Goal: Transaction & Acquisition: Book appointment/travel/reservation

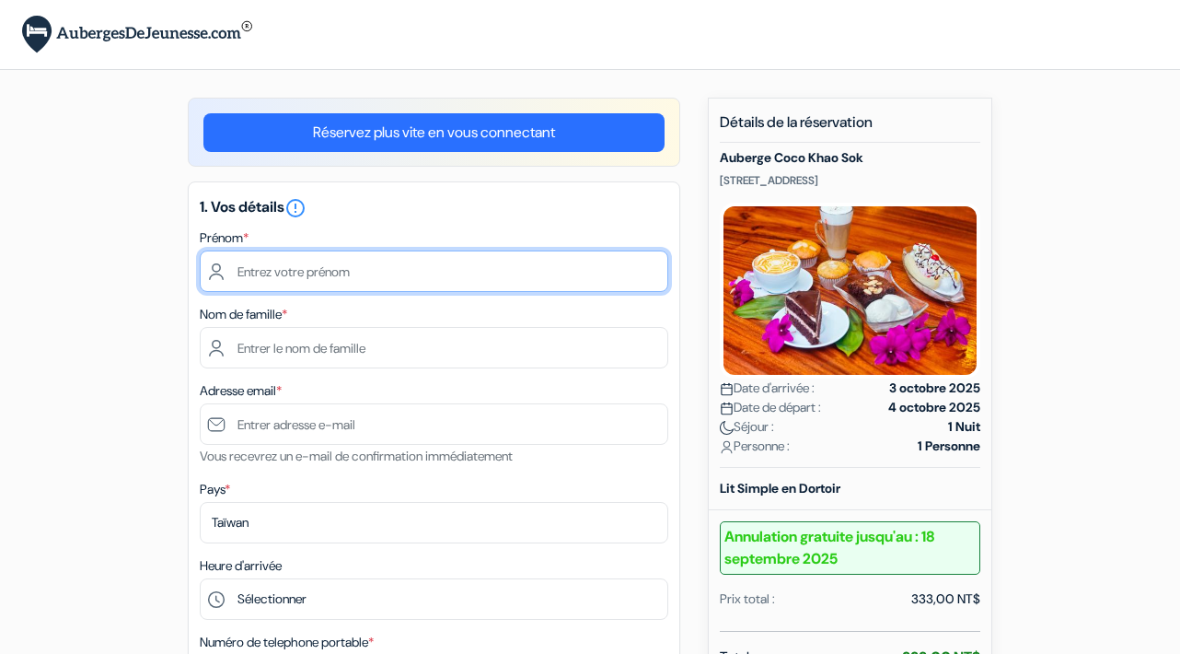
type input "Eugénie"
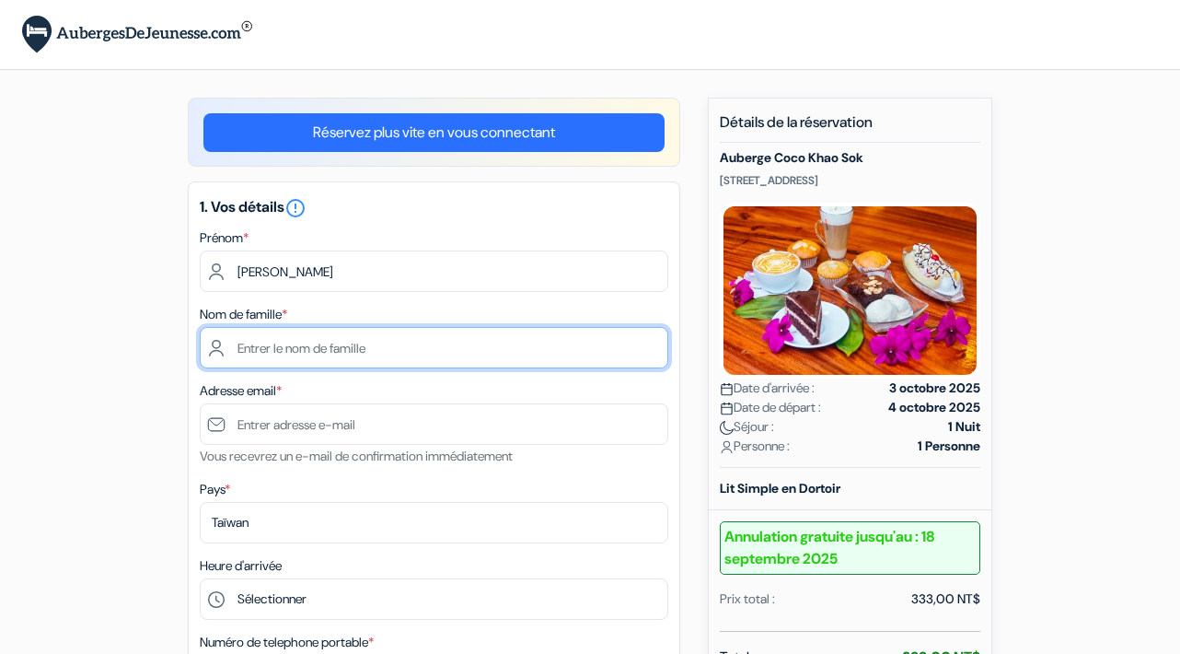
type input "Lycoudis"
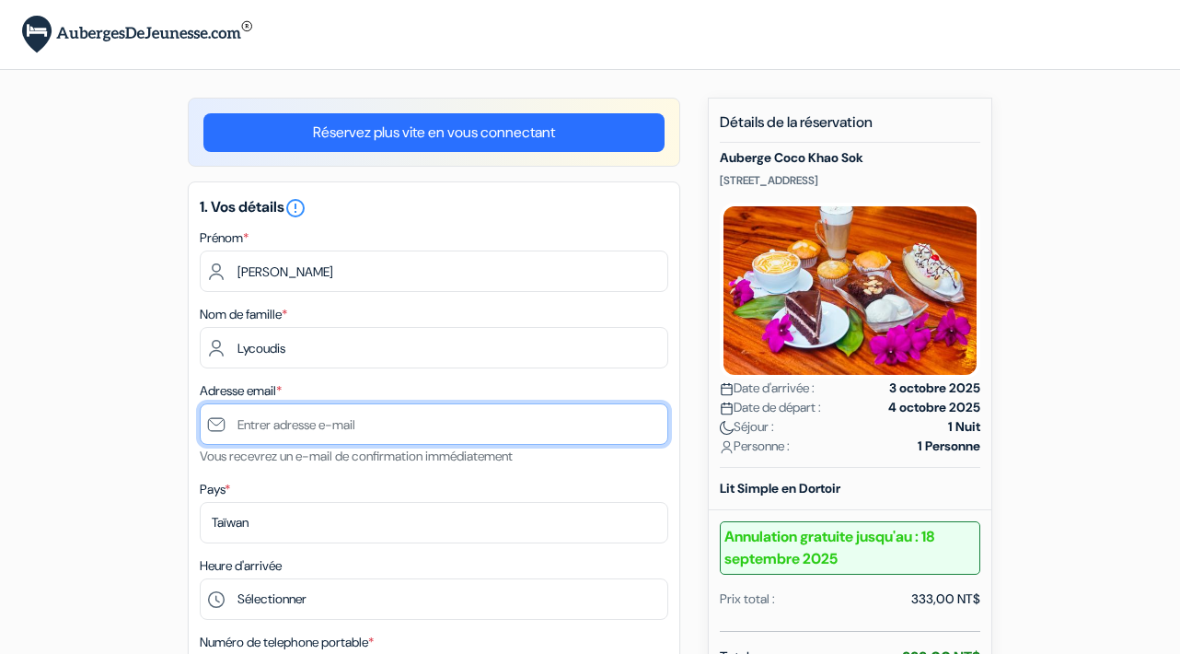
type input "eugnie2001@yahoo.fr"
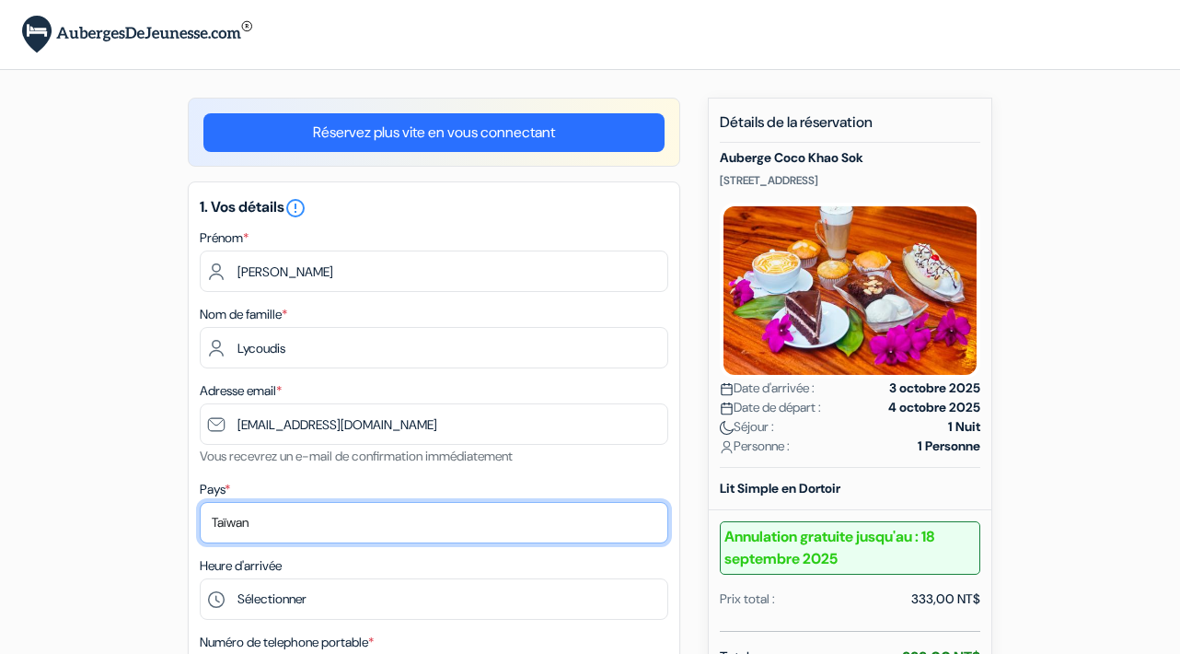
select select "fr"
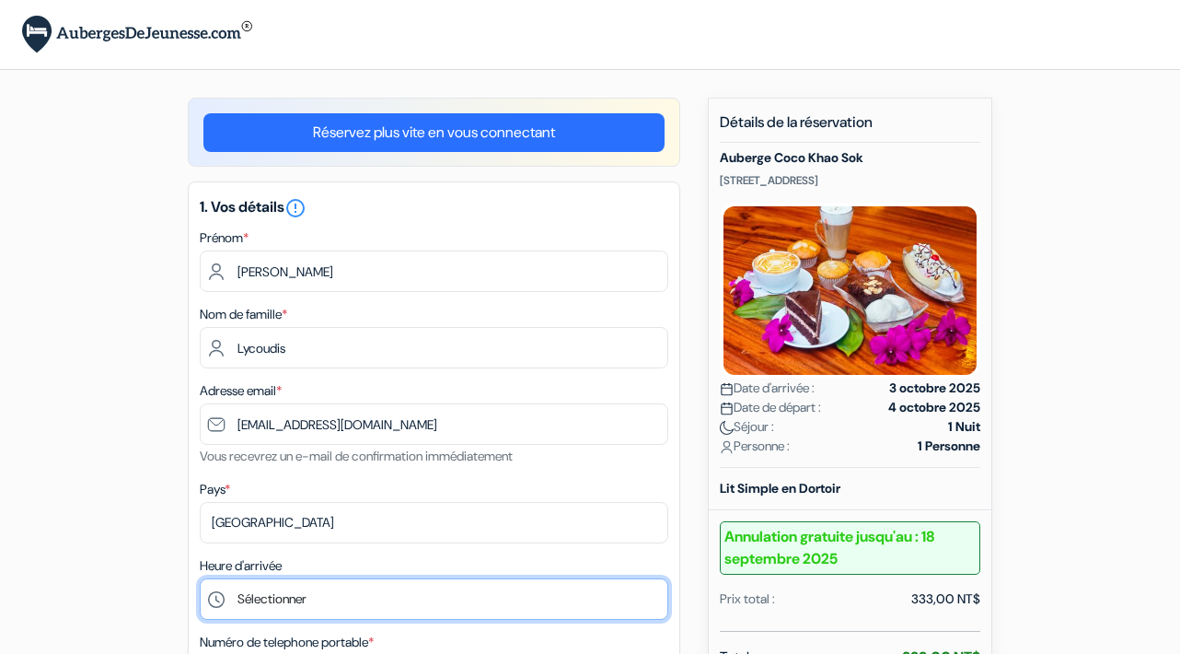
select select "12"
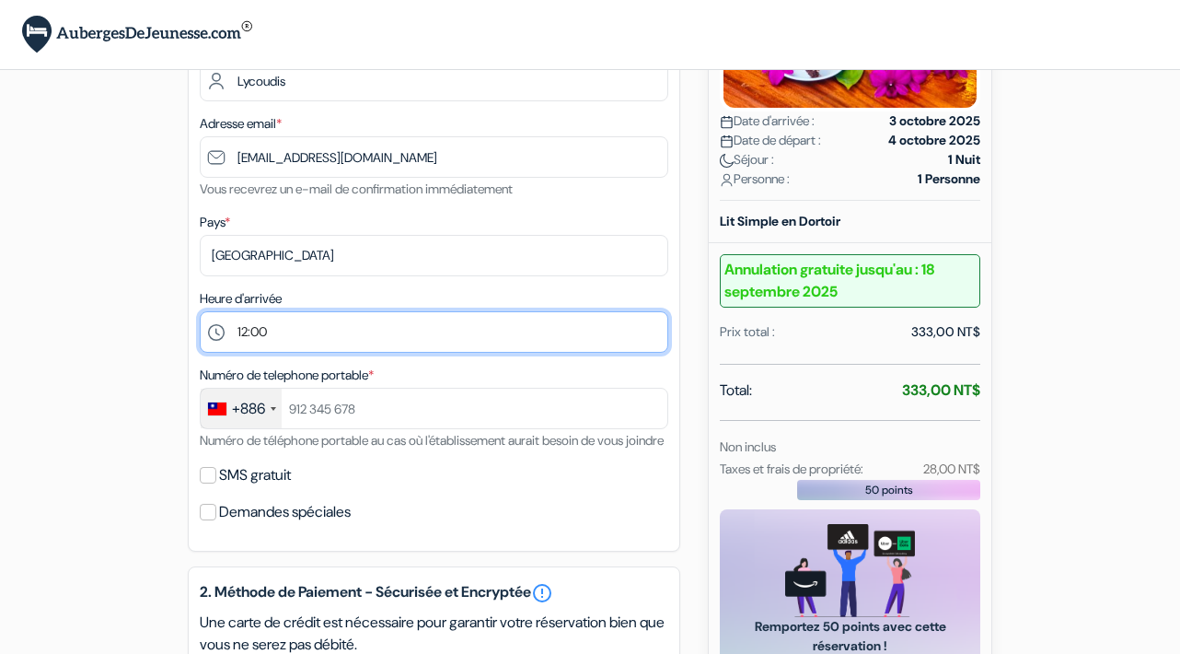
scroll to position [277, 0]
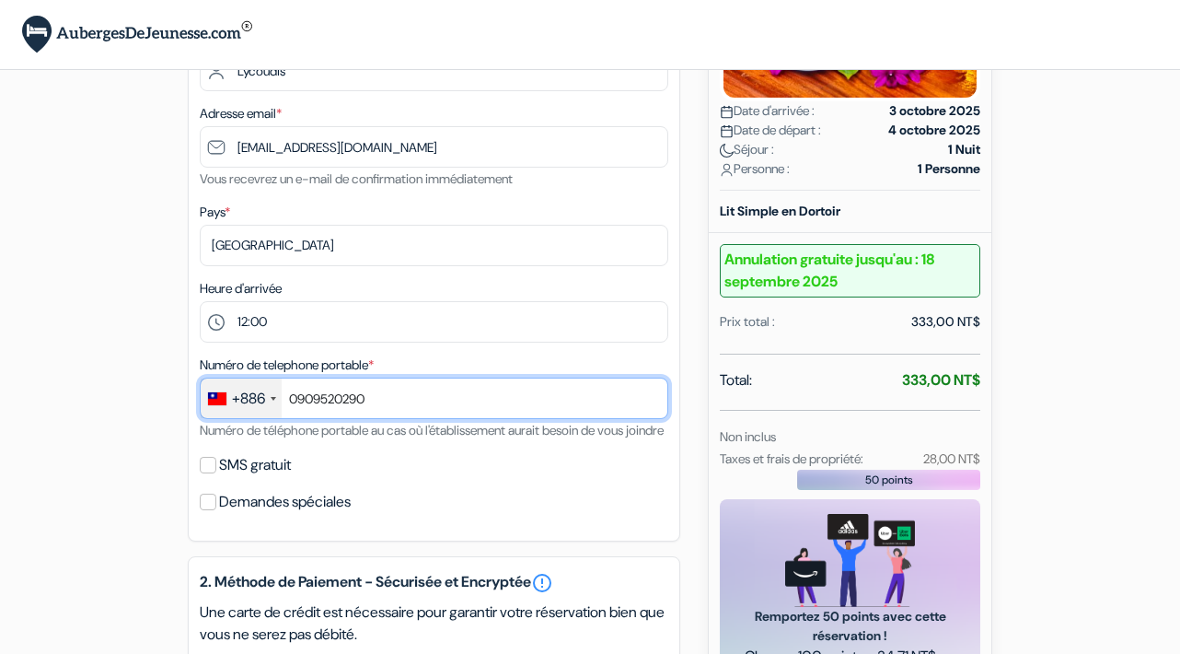
type input "0909520290"
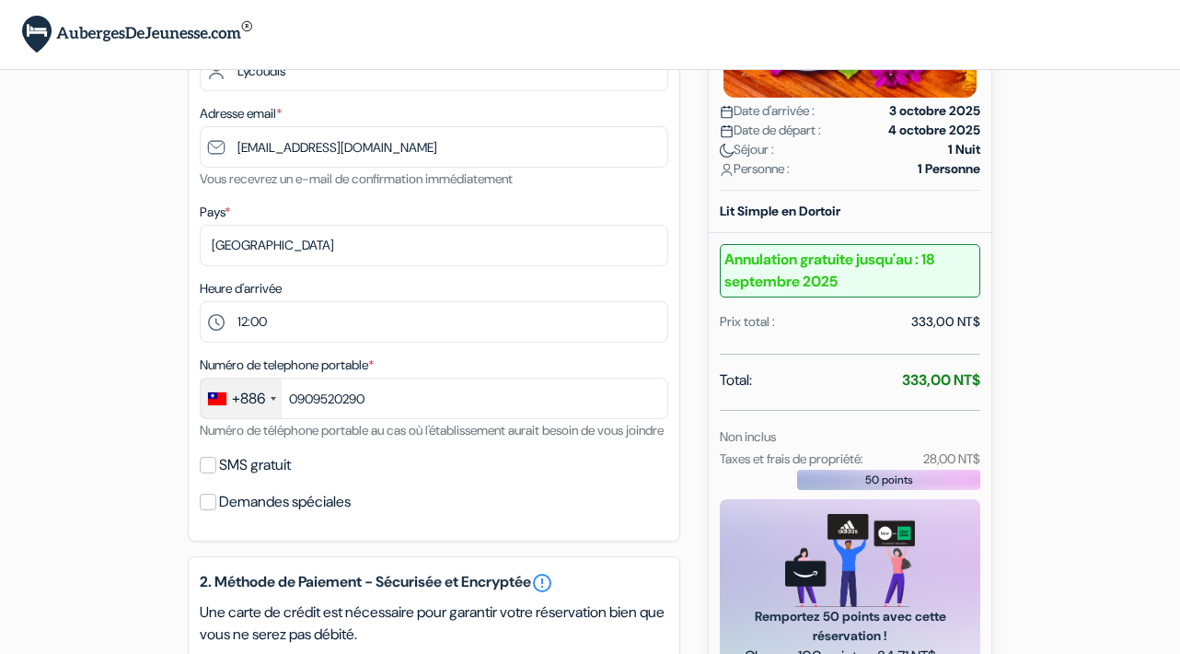
click at [229, 478] on label "SMS gratuit" at bounding box center [255, 465] width 72 height 26
click at [216, 473] on input "SMS gratuit" at bounding box center [208, 465] width 17 height 17
checkbox input "true"
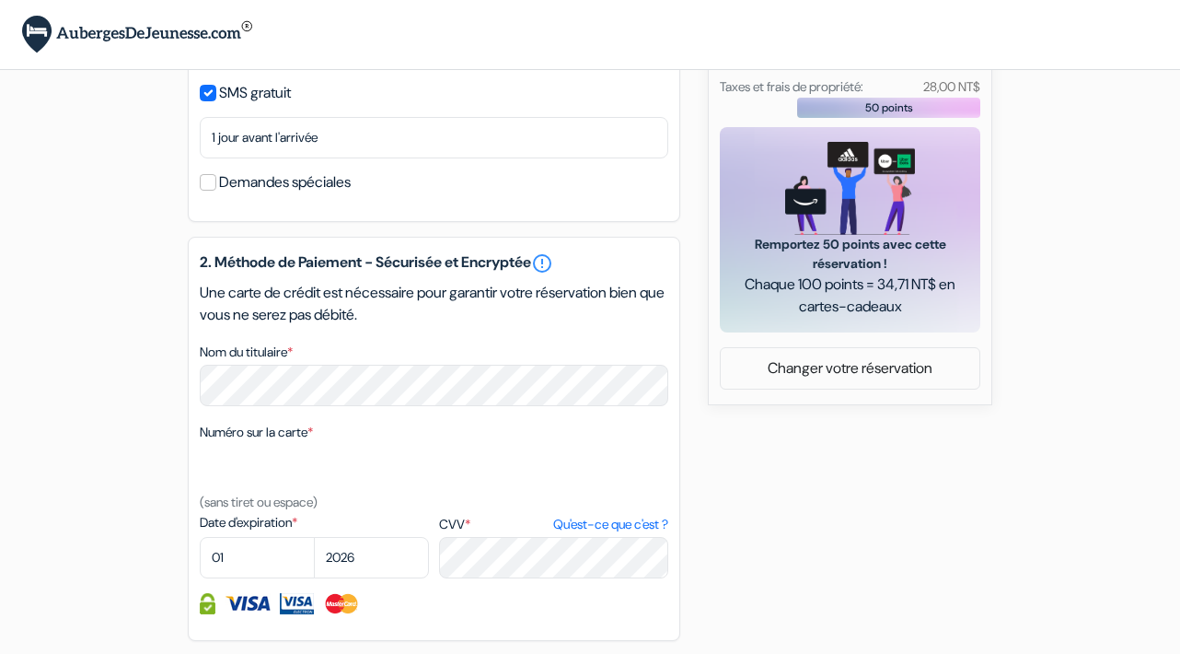
scroll to position [675, 0]
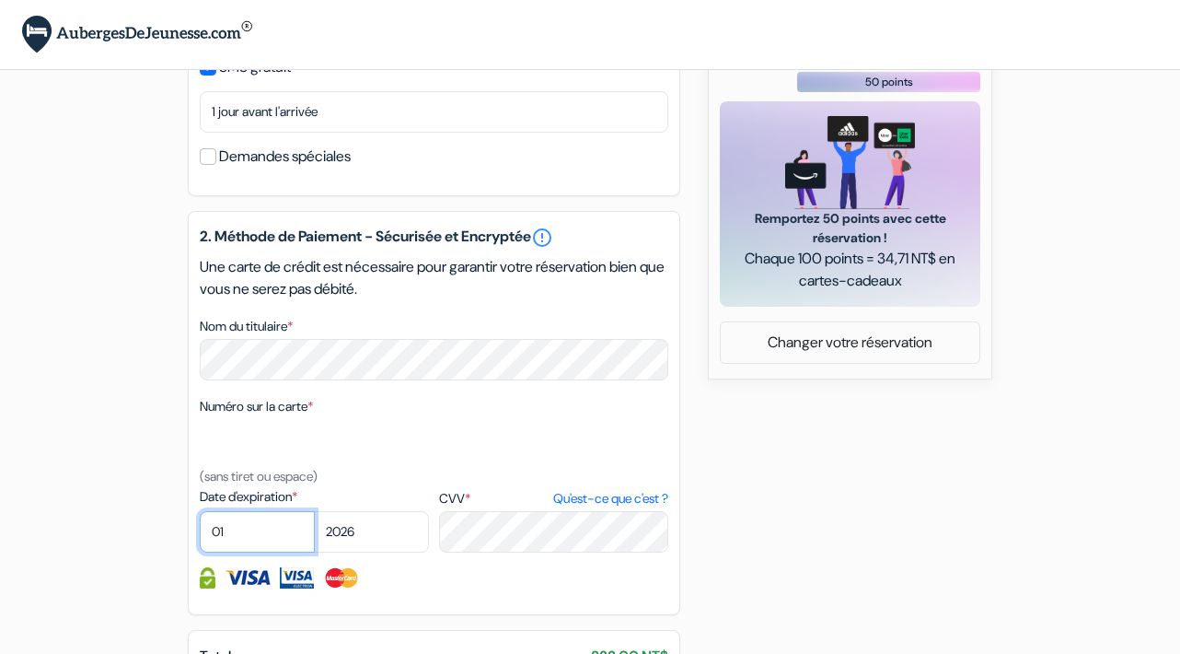
select select "09"
select select "2027"
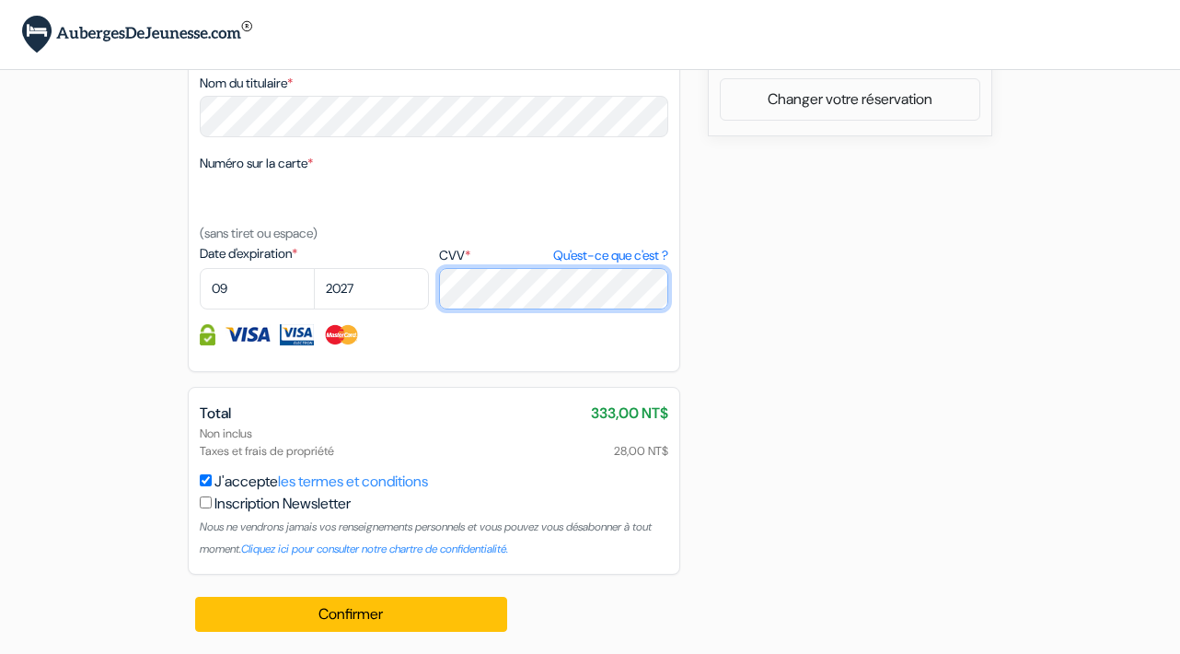
scroll to position [940, 0]
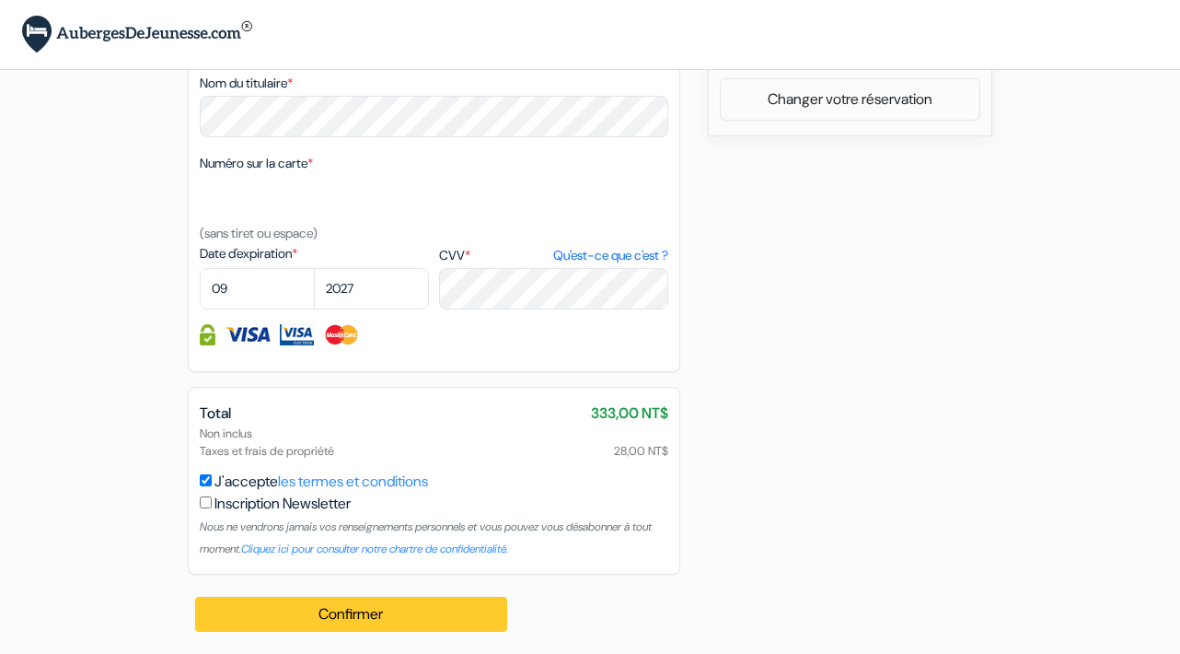
click at [391, 606] on button "Confirmer Loading..." at bounding box center [351, 614] width 312 height 35
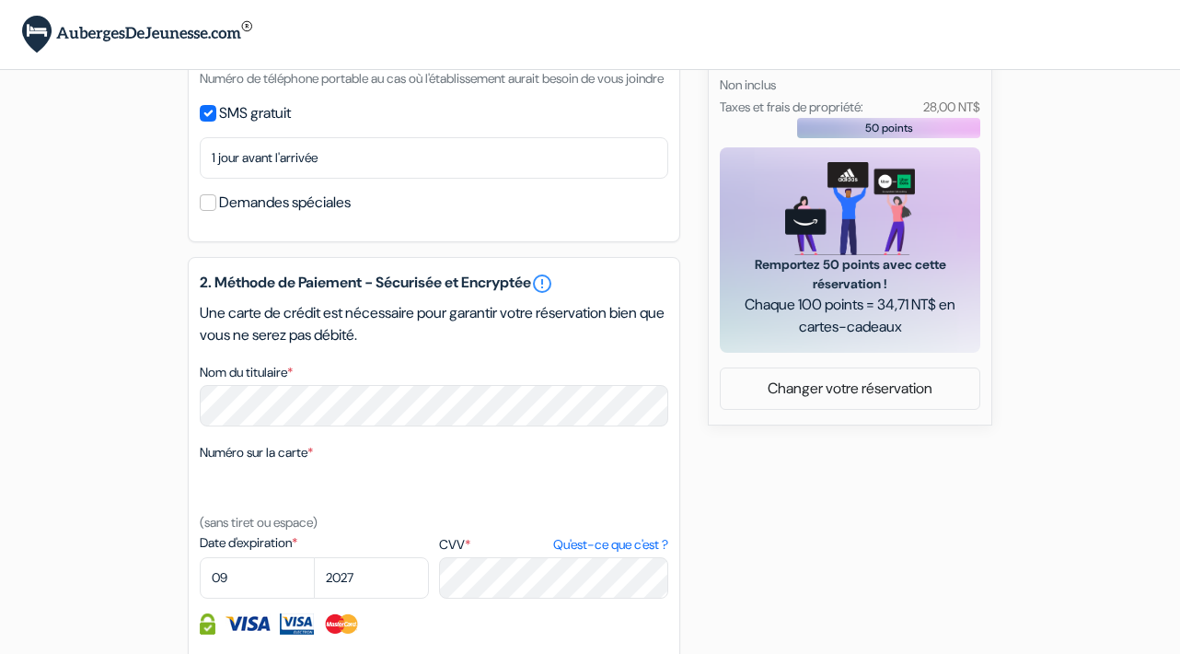
scroll to position [648, 0]
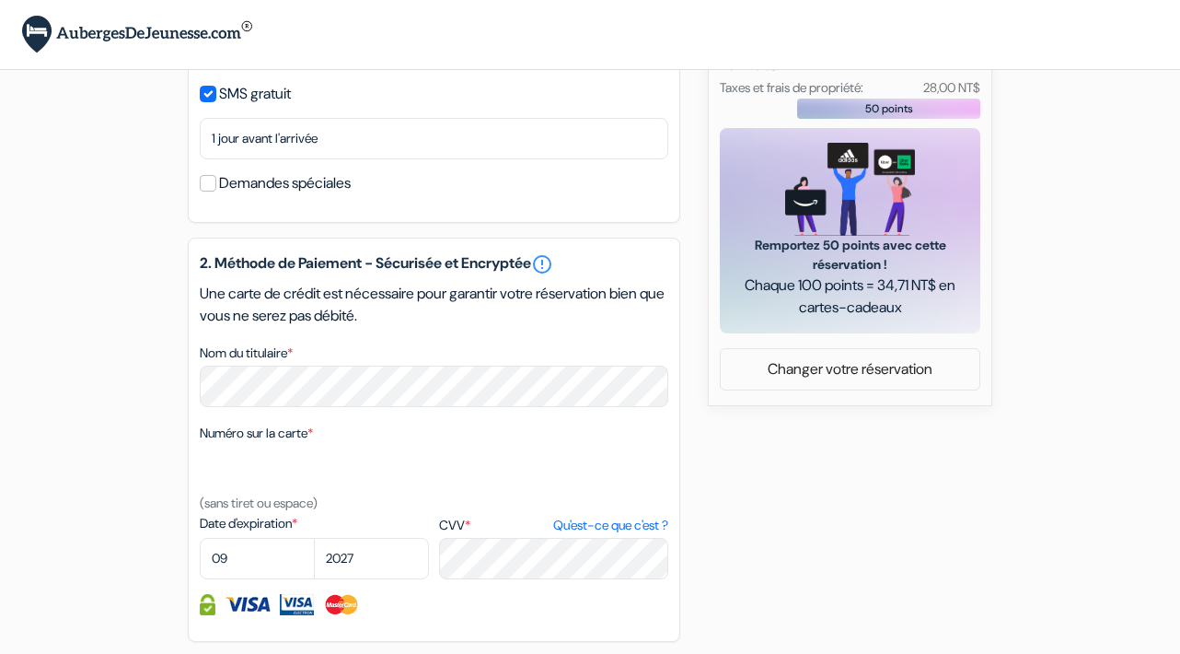
click at [214, 102] on input "SMS gratuit" at bounding box center [208, 94] width 17 height 17
checkbox input "false"
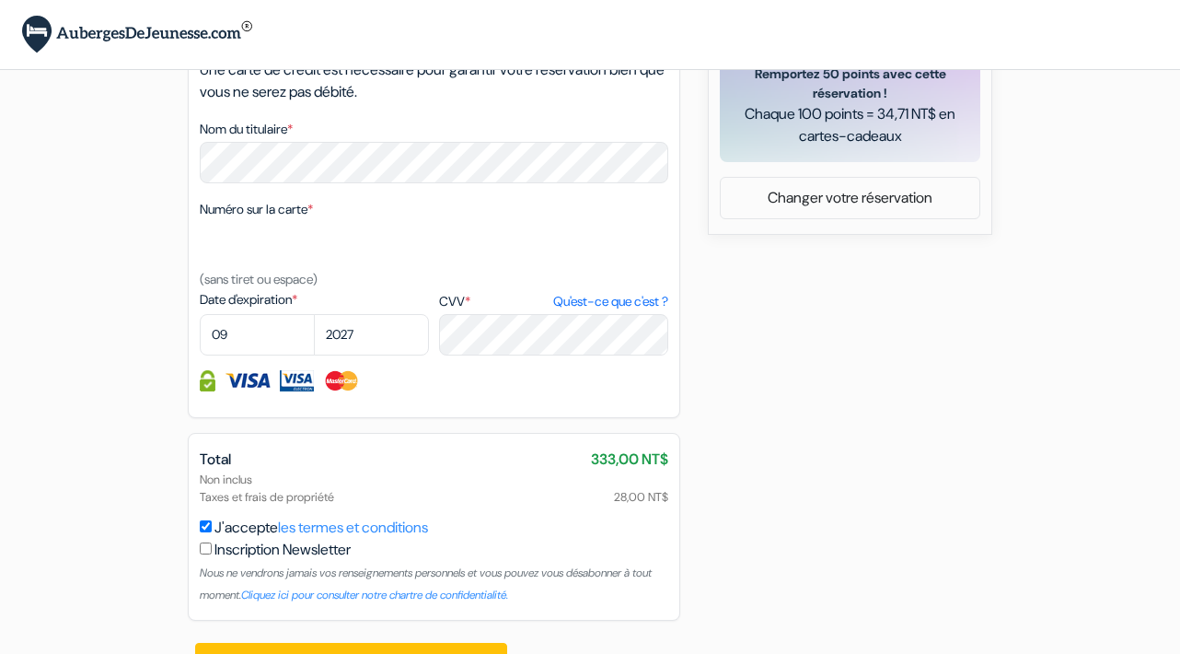
scroll to position [818, 0]
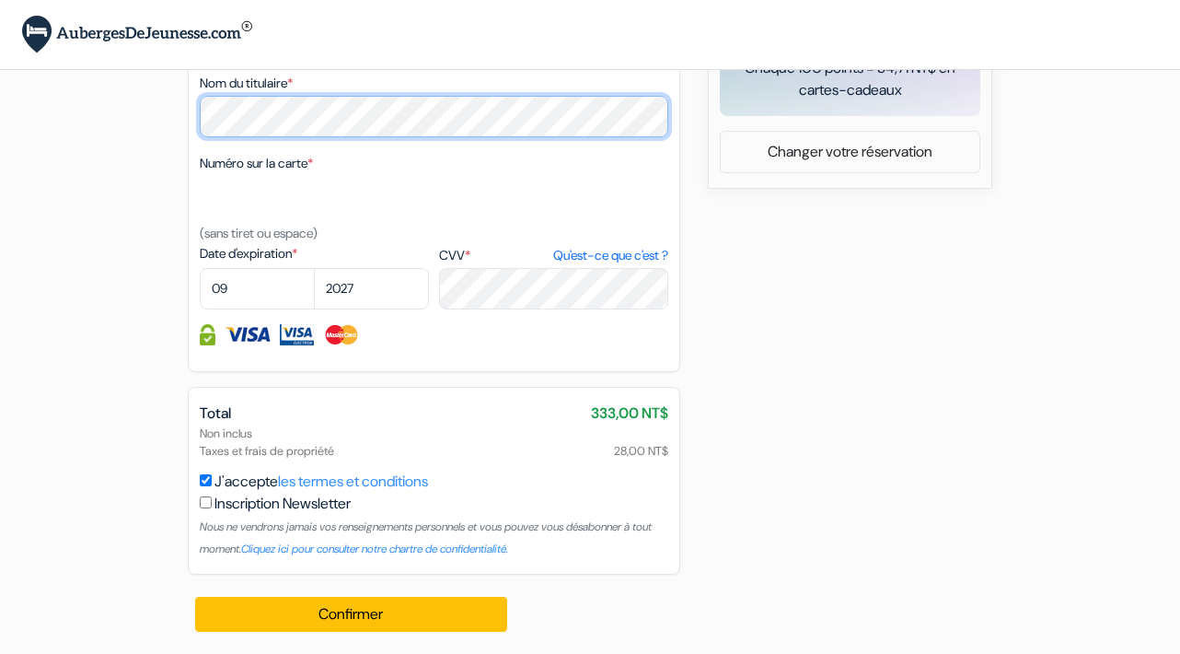
scroll to position [888, 0]
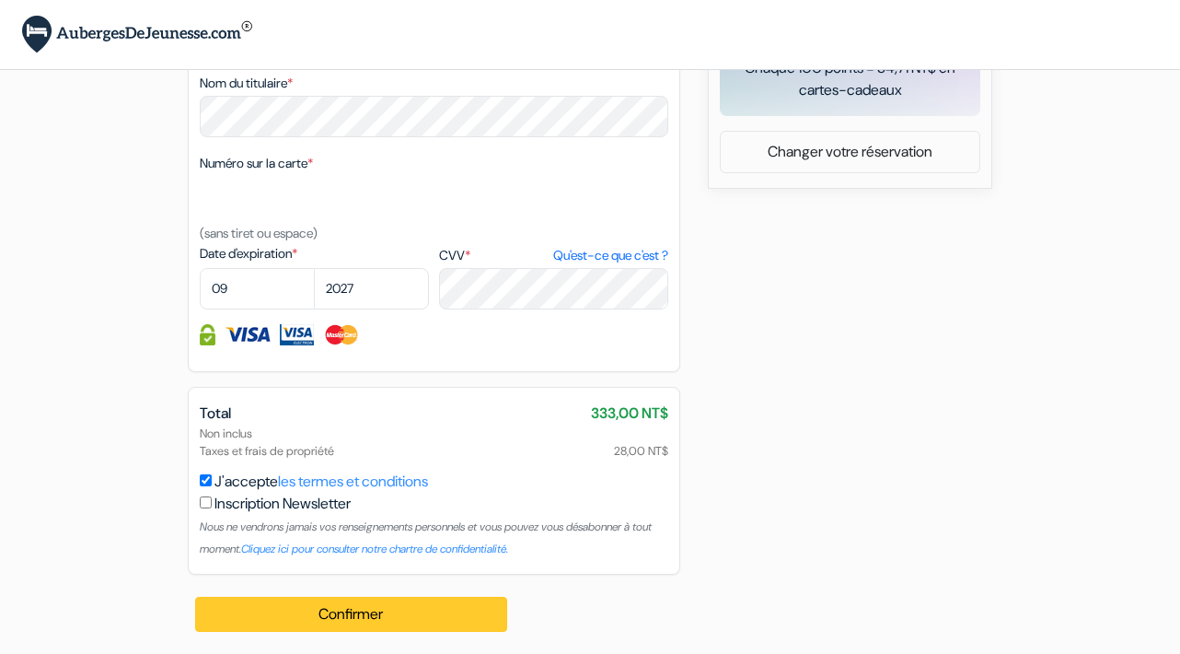
click at [298, 608] on button "Confirmer Loading..." at bounding box center [351, 614] width 312 height 35
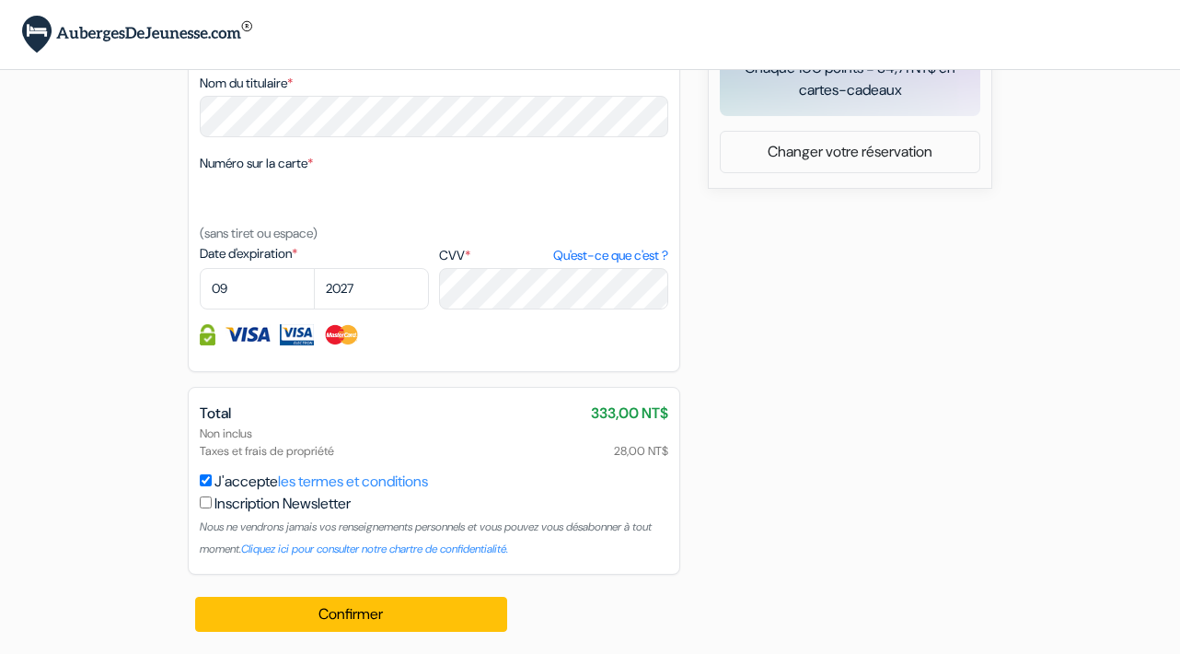
click at [206, 508] on input "checkbox" at bounding box center [206, 502] width 12 height 12
click at [335, 635] on div "Confirmer Loading... Traitement de la demande..." at bounding box center [352, 614] width 329 height 79
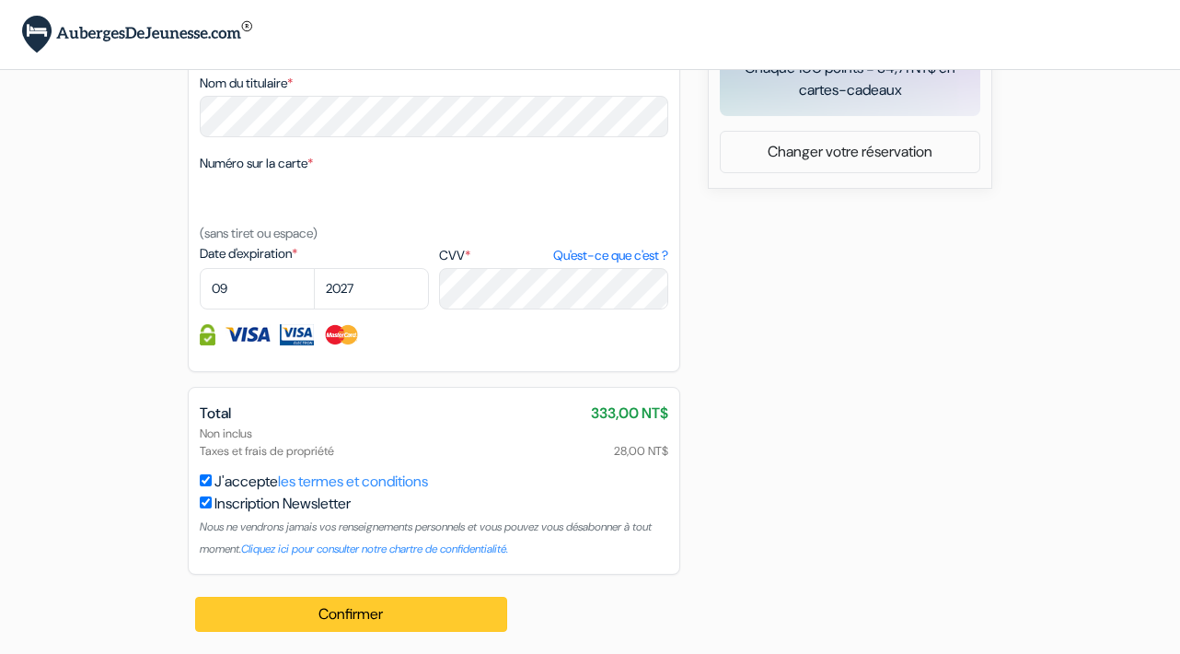
click at [345, 622] on button "Confirmer Loading..." at bounding box center [351, 614] width 312 height 35
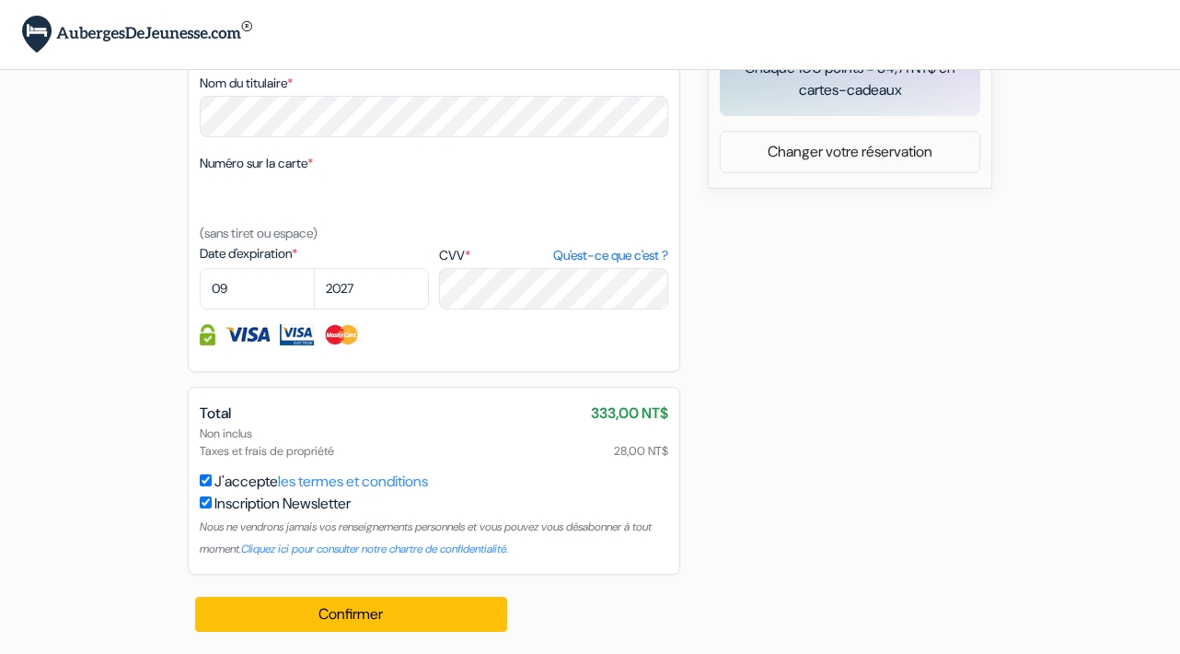
click at [206, 506] on input "checkbox" at bounding box center [206, 502] width 12 height 12
checkbox input "false"
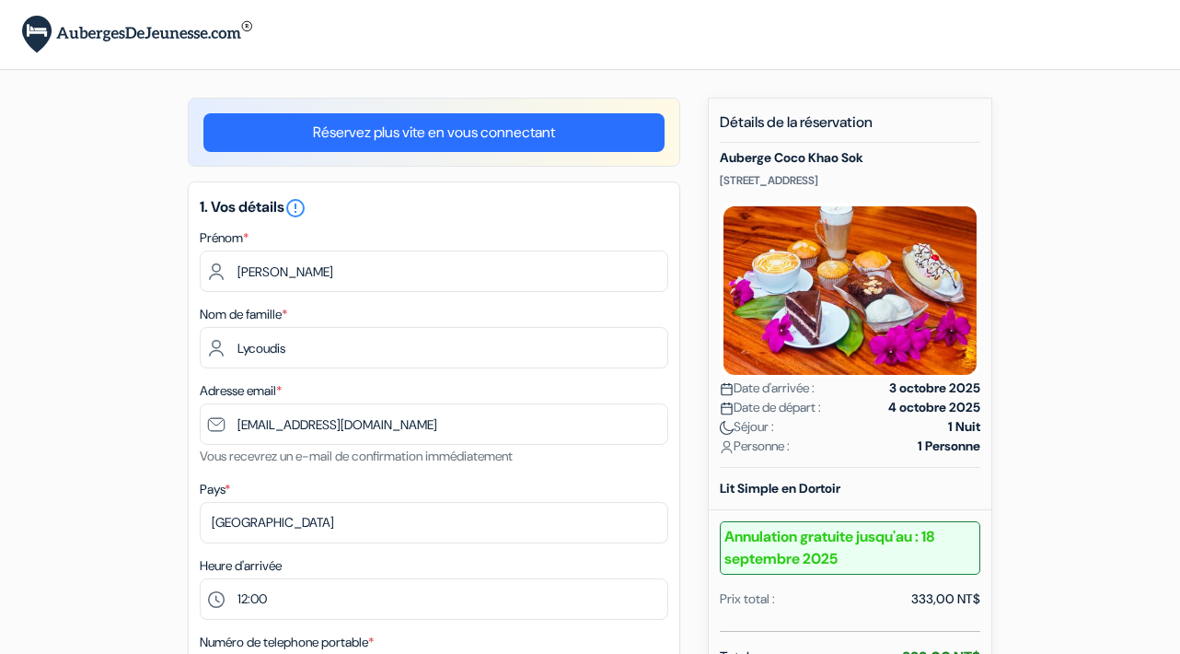
scroll to position [0, 0]
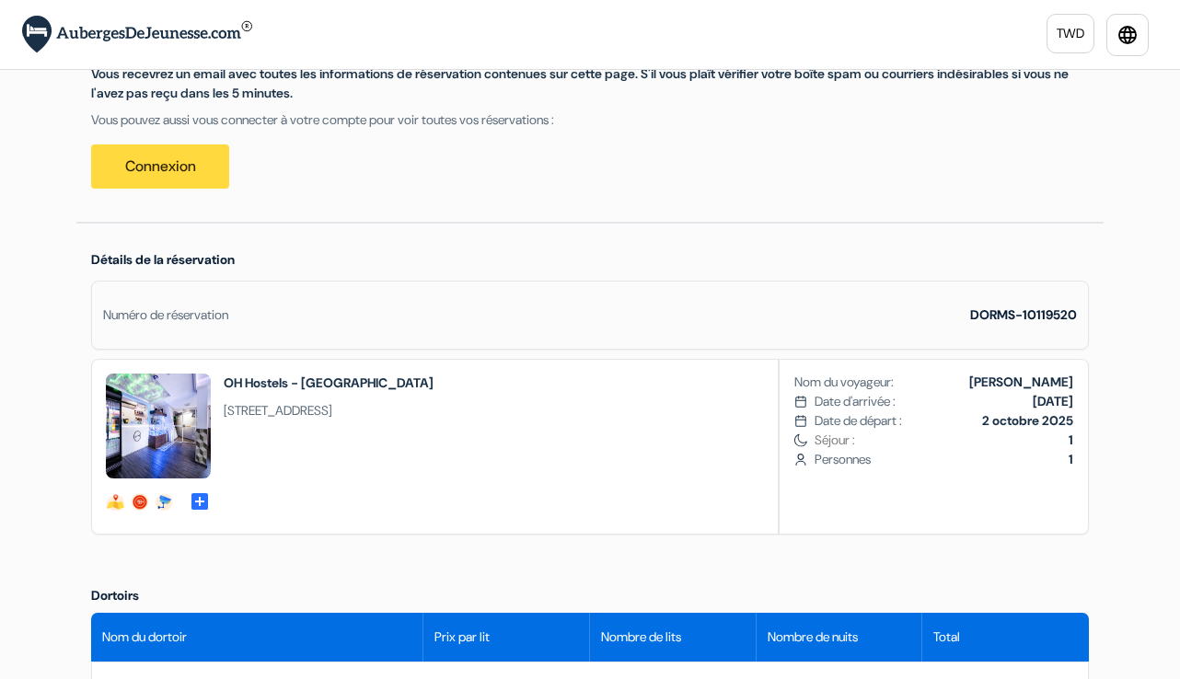
scroll to position [263, 0]
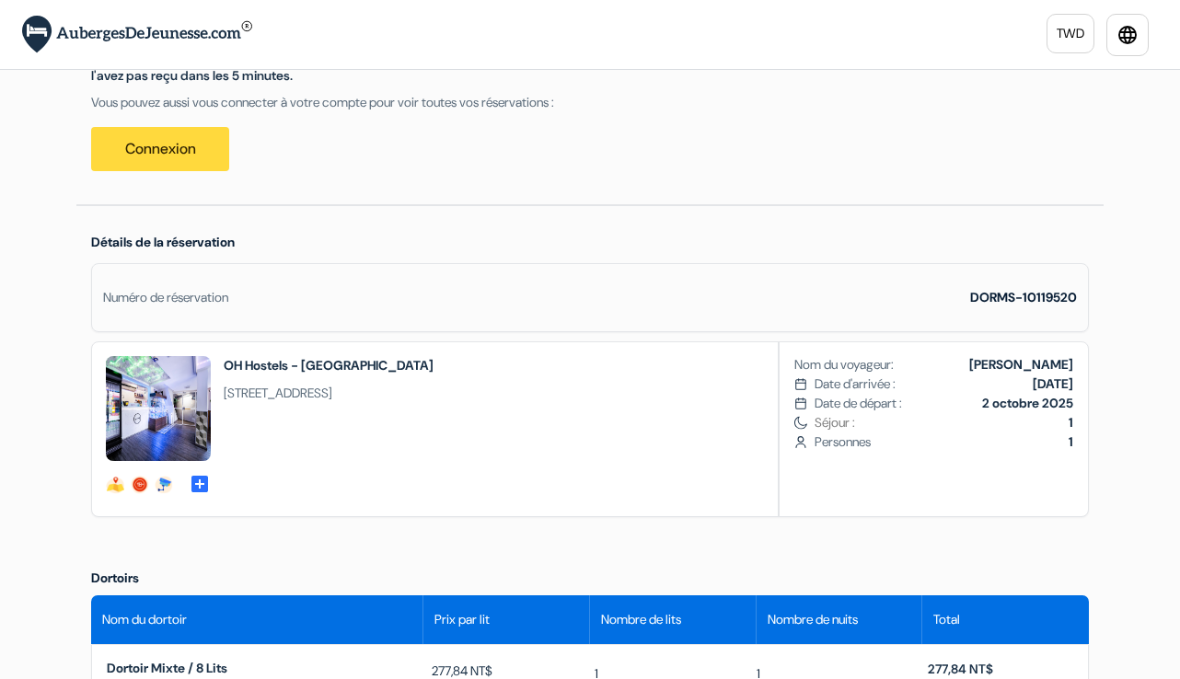
click at [169, 402] on img at bounding box center [158, 408] width 105 height 105
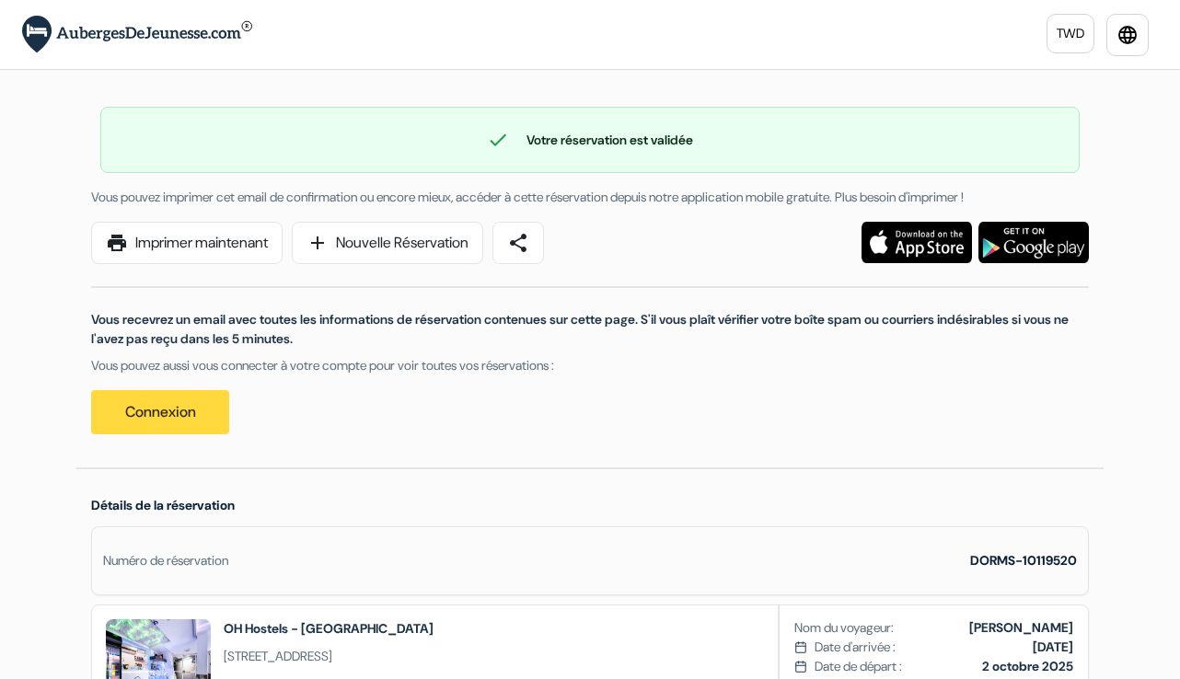
scroll to position [0, 0]
